Goal: Transaction & Acquisition: Download file/media

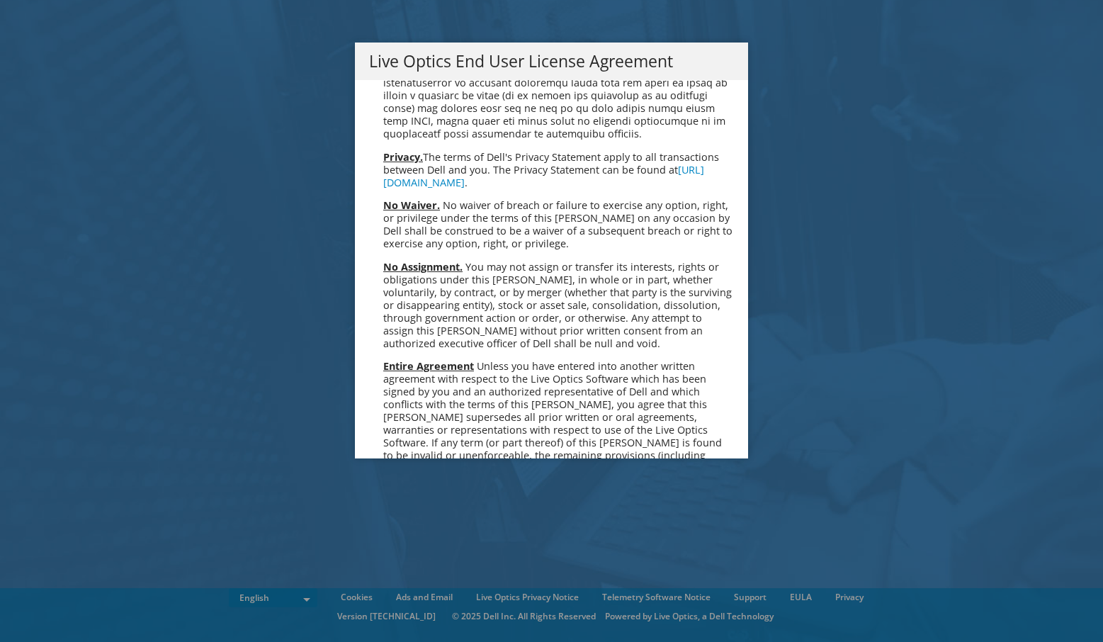
scroll to position [5355, 0]
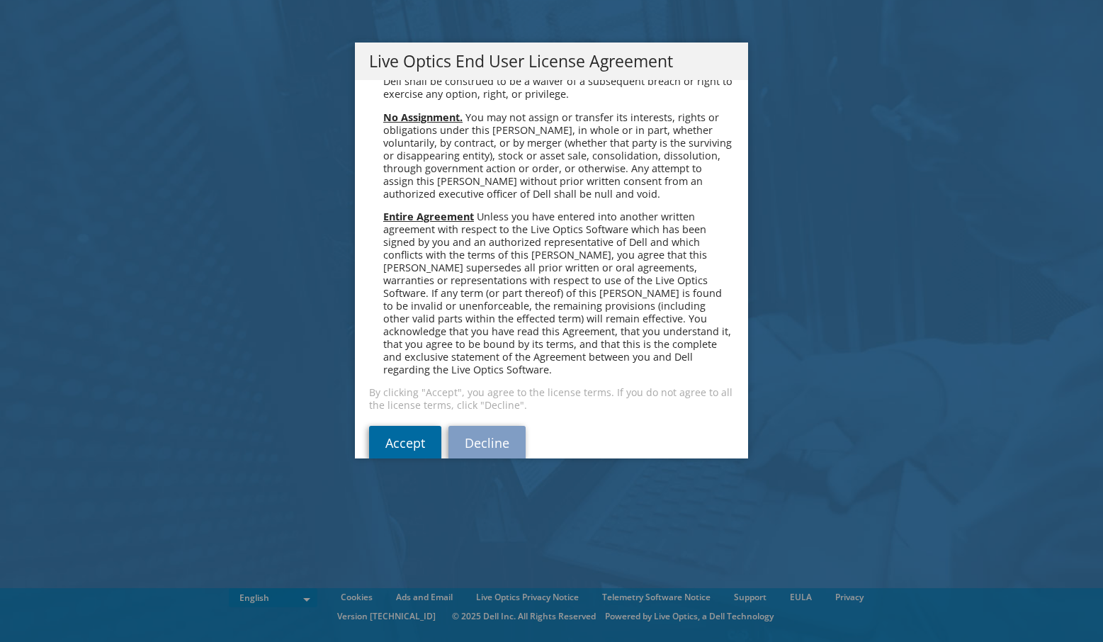
click at [408, 426] on link "Accept" at bounding box center [405, 443] width 72 height 34
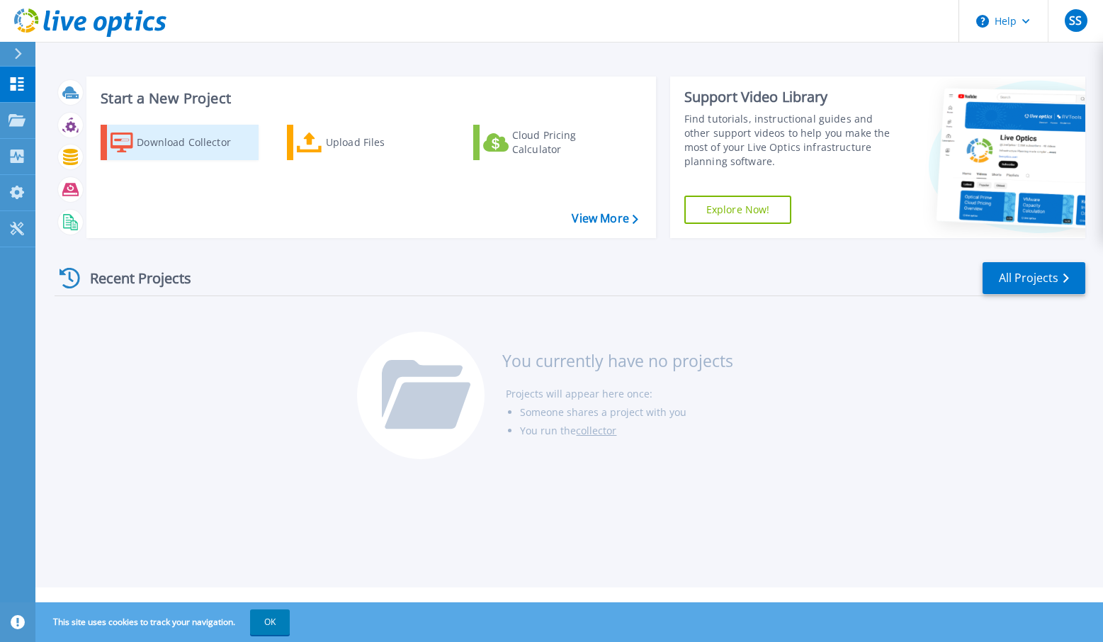
click at [164, 142] on div "Download Collector" at bounding box center [193, 142] width 113 height 28
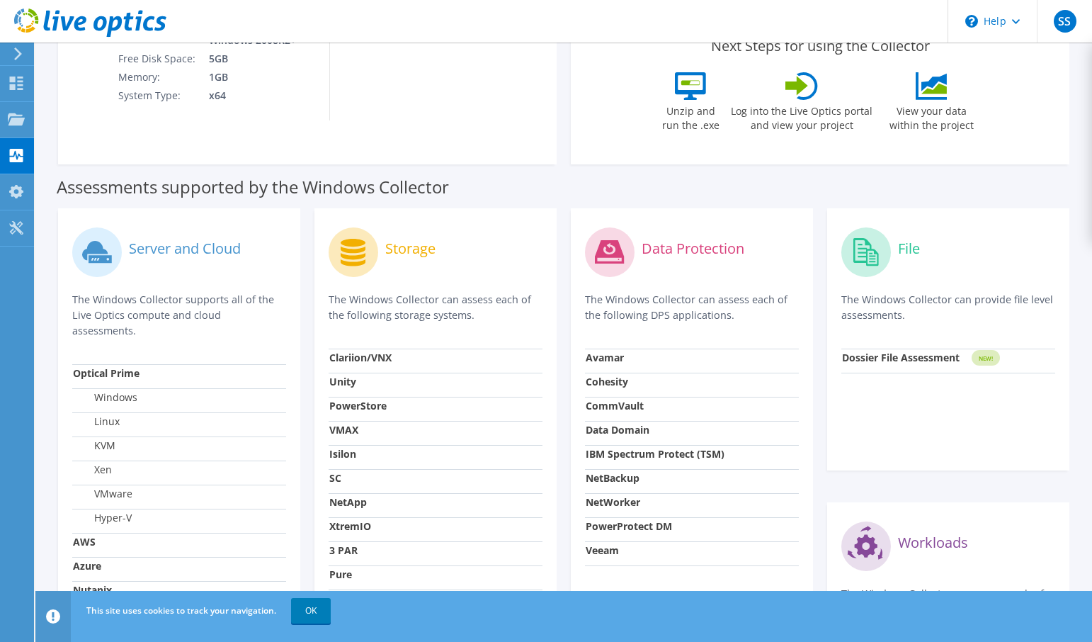
scroll to position [354, 0]
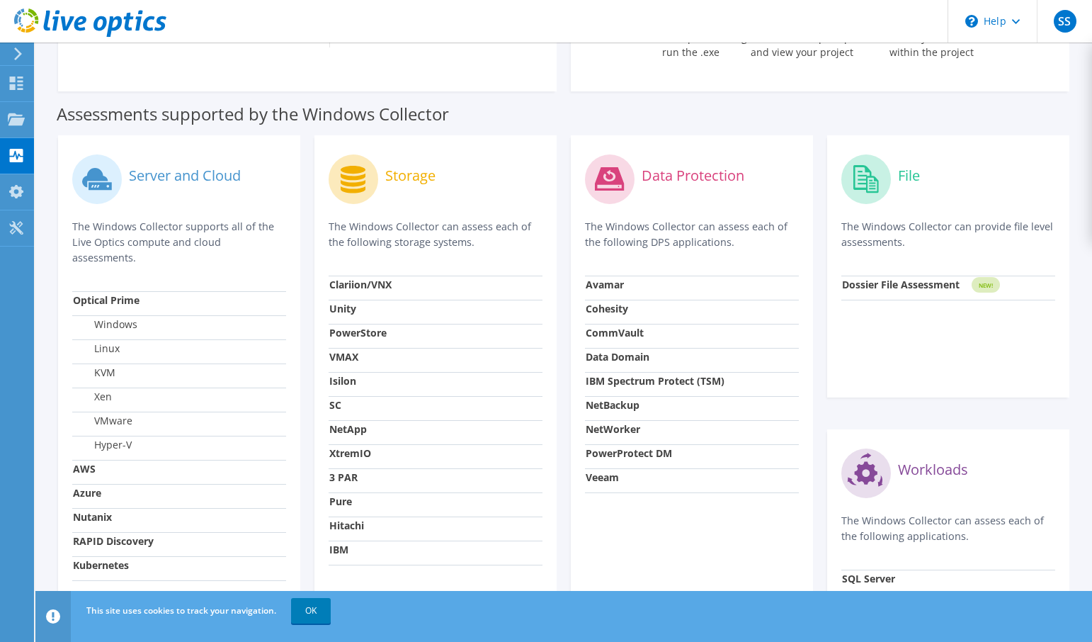
click at [337, 551] on strong "IBM" at bounding box center [338, 548] width 19 height 13
click at [357, 183] on icon at bounding box center [353, 180] width 25 height 28
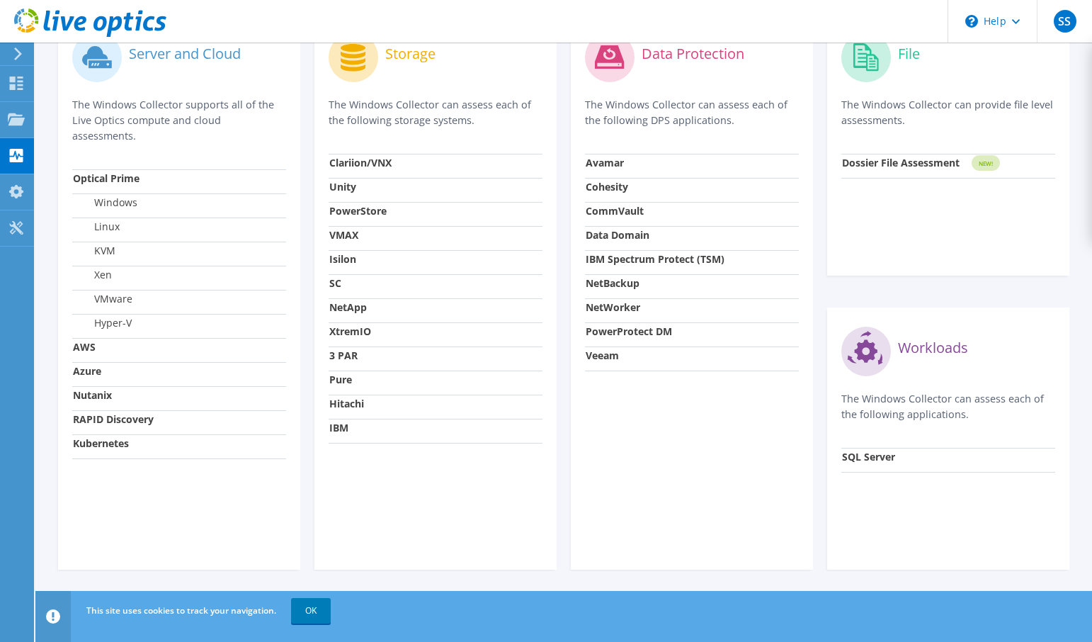
scroll to position [0, 0]
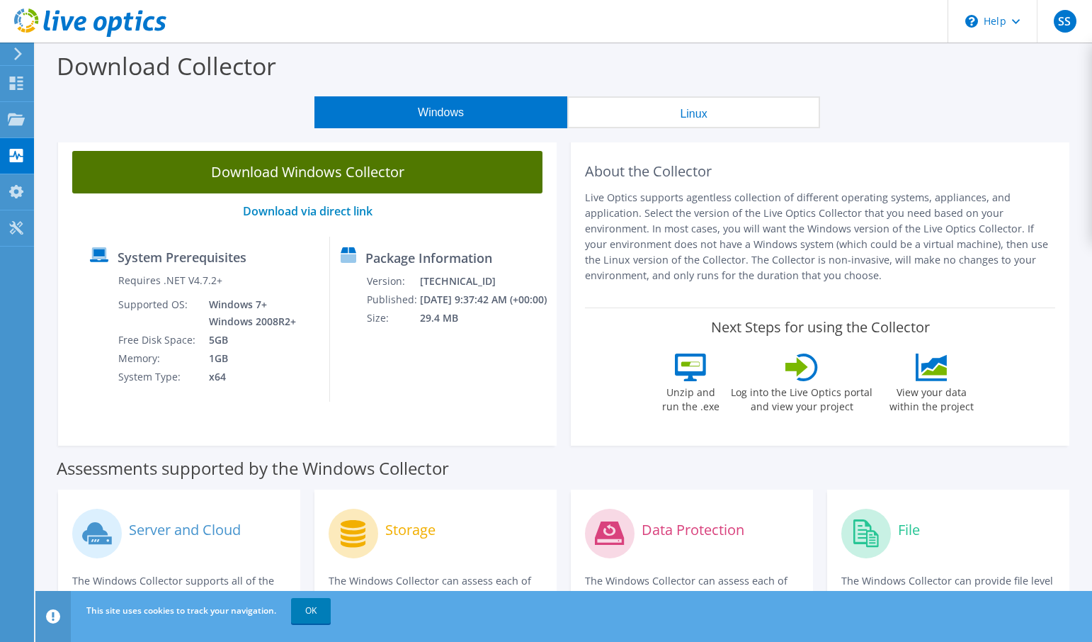
click at [271, 165] on link "Download Windows Collector" at bounding box center [307, 172] width 470 height 42
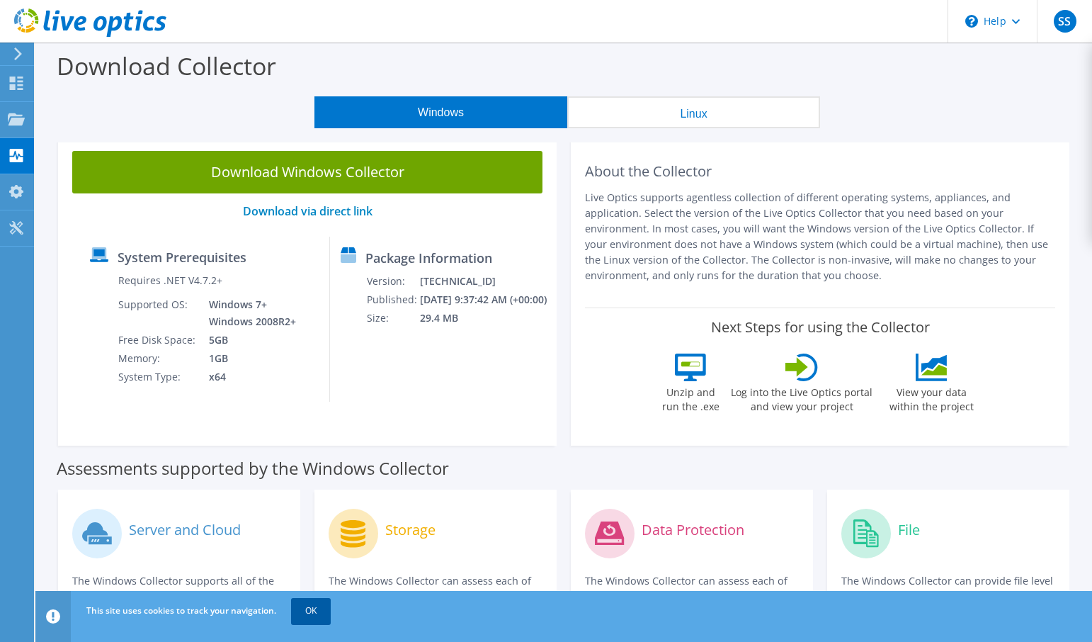
click at [309, 611] on link "OK" at bounding box center [311, 610] width 40 height 25
